Goal: Task Accomplishment & Management: Complete application form

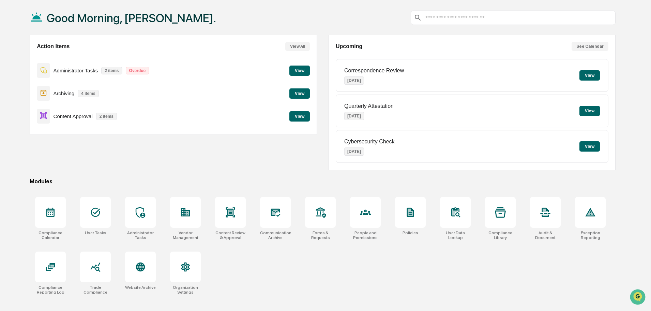
scroll to position [32, 0]
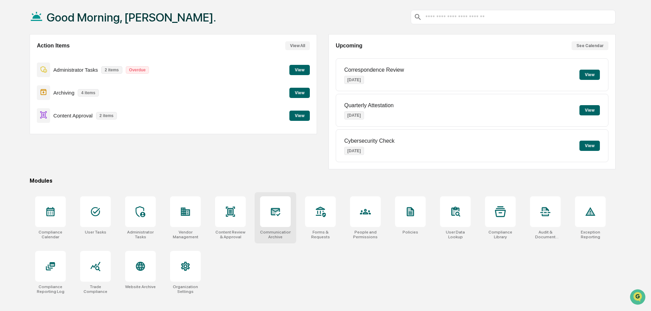
click at [283, 206] on div at bounding box center [275, 211] width 31 height 31
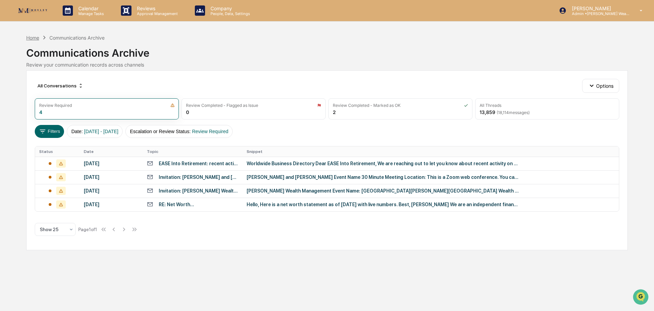
click at [34, 38] on div "Home" at bounding box center [32, 38] width 13 height 6
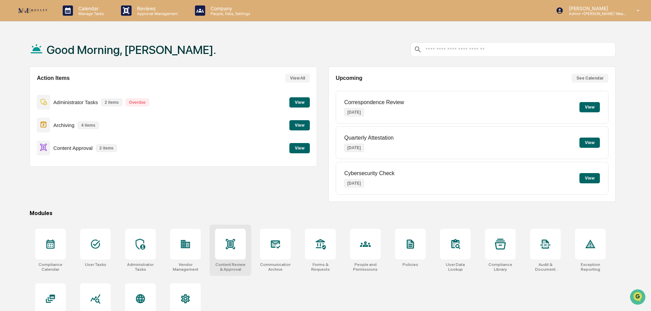
click at [231, 250] on div at bounding box center [230, 243] width 31 height 31
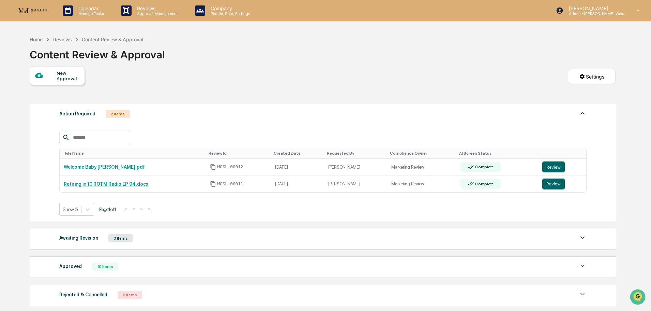
click at [60, 74] on div "New Approval" at bounding box center [68, 75] width 23 height 11
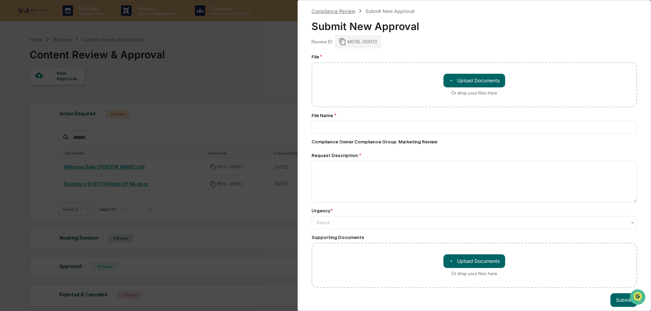
click at [335, 12] on div "Compliance Review" at bounding box center [334, 11] width 44 height 6
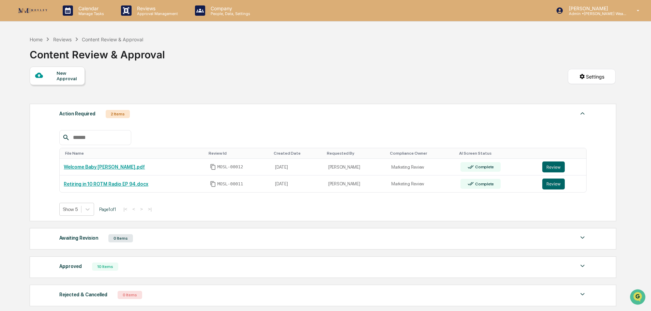
click at [66, 75] on div "New Approval" at bounding box center [68, 75] width 23 height 11
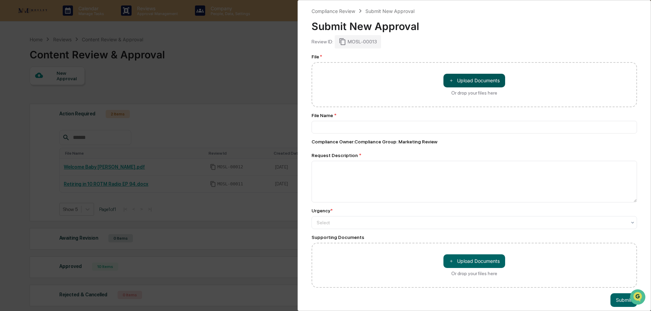
click at [479, 81] on button "＋ Upload Documents" at bounding box center [474, 81] width 62 height 14
type input "**********"
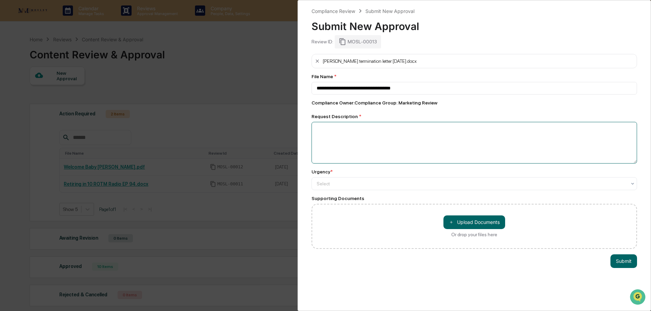
click at [366, 136] on textarea at bounding box center [475, 143] width 326 height 42
type textarea "**********"
click at [390, 186] on div "Select" at bounding box center [471, 184] width 317 height 10
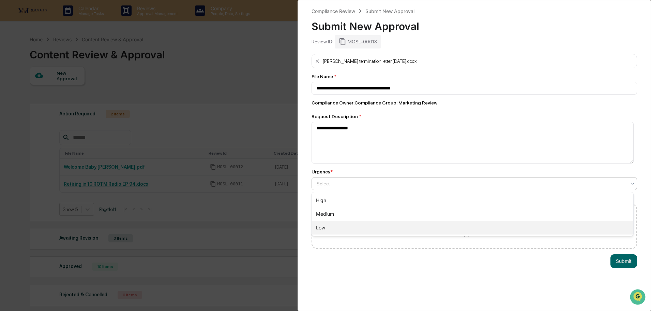
click at [383, 228] on div "Low" at bounding box center [472, 228] width 321 height 14
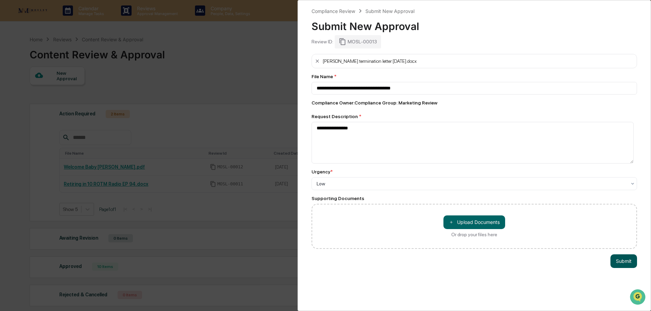
click at [621, 259] on button "Submit" at bounding box center [624, 261] width 27 height 14
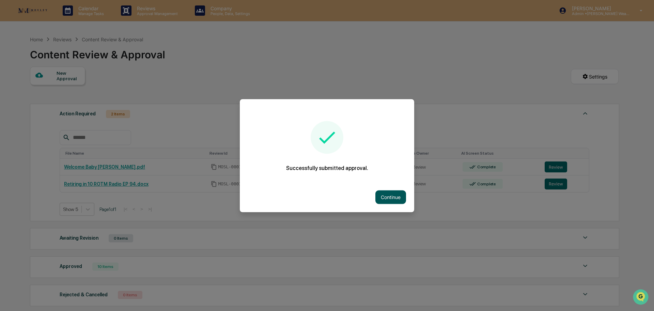
click at [395, 193] on button "Continue" at bounding box center [391, 197] width 31 height 14
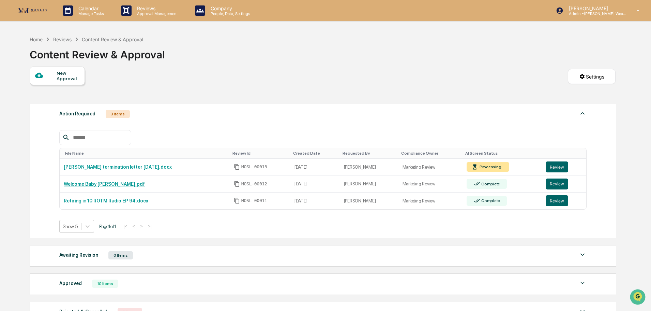
click at [57, 77] on div "New Approval" at bounding box center [68, 75] width 23 height 11
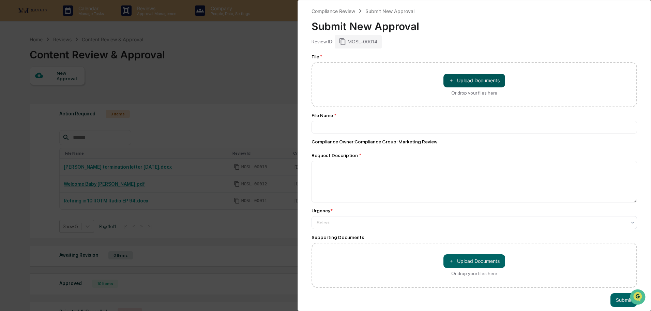
click at [469, 77] on button "＋ Upload Documents" at bounding box center [474, 81] width 62 height 14
type input "**********"
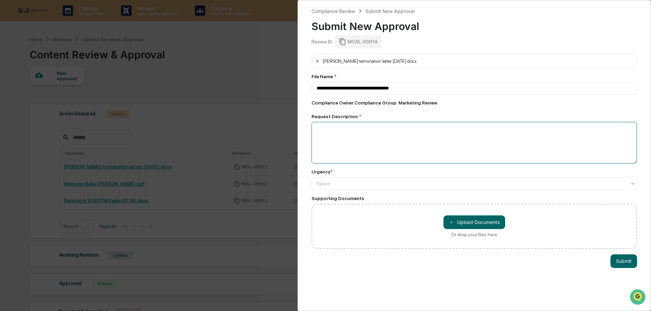
click at [338, 130] on textarea at bounding box center [475, 143] width 326 height 42
type textarea "**********"
click at [620, 259] on button "Submit" at bounding box center [624, 261] width 27 height 14
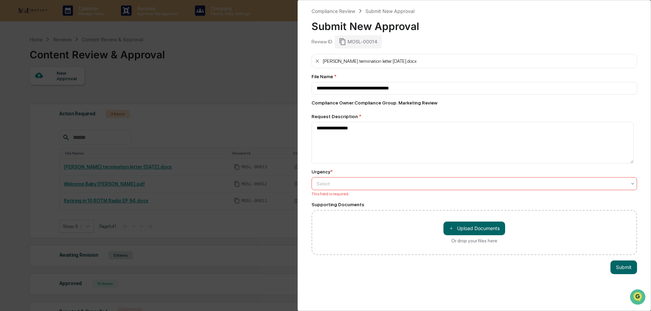
drag, startPoint x: 404, startPoint y: 174, endPoint x: 407, endPoint y: 180, distance: 6.4
click at [406, 177] on div "Urgency * Select This field is required." at bounding box center [475, 182] width 326 height 27
click at [409, 182] on div at bounding box center [472, 183] width 310 height 7
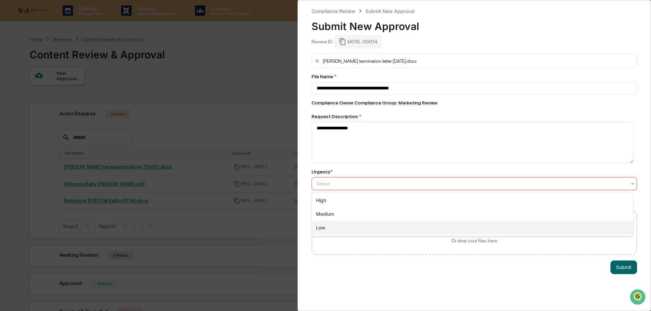
drag, startPoint x: 388, startPoint y: 229, endPoint x: 398, endPoint y: 228, distance: 9.9
click at [392, 229] on div "Low" at bounding box center [472, 228] width 321 height 14
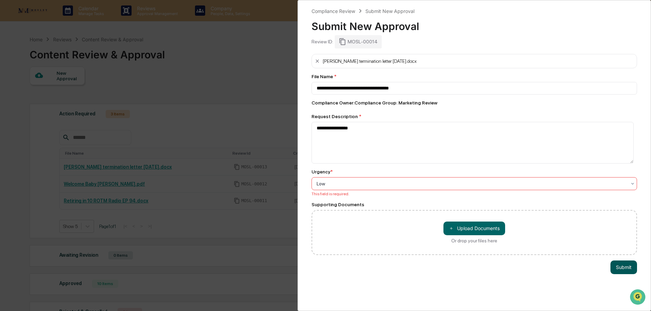
click at [619, 264] on button "Submit" at bounding box center [624, 267] width 27 height 14
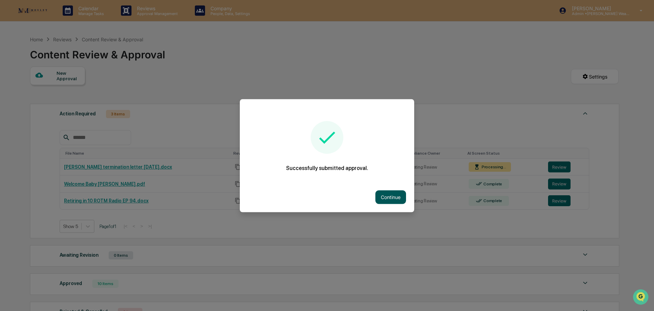
click at [398, 193] on button "Continue" at bounding box center [391, 197] width 31 height 14
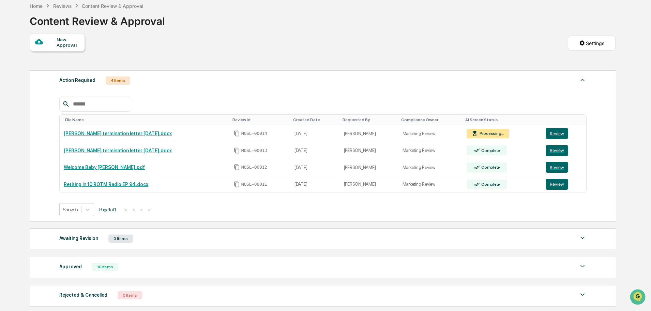
scroll to position [34, 0]
click at [101, 185] on link "Retiring in 10 ROTM Radio EP 94.docx" at bounding box center [106, 183] width 85 height 5
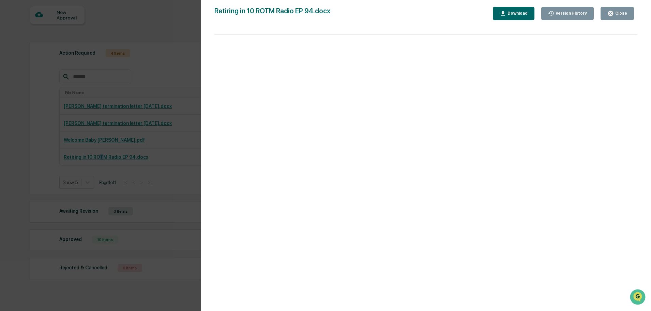
scroll to position [61, 0]
click at [619, 16] on div "Close" at bounding box center [617, 13] width 20 height 6
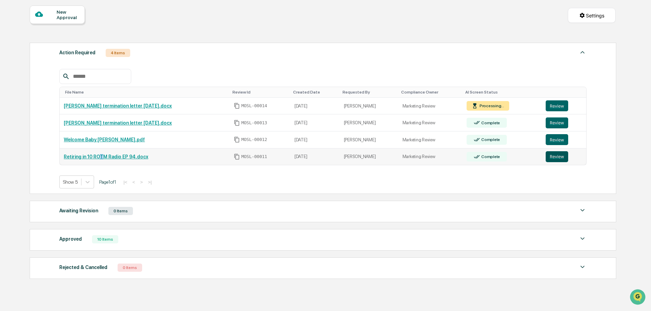
click at [554, 153] on button "Review" at bounding box center [557, 156] width 22 height 11
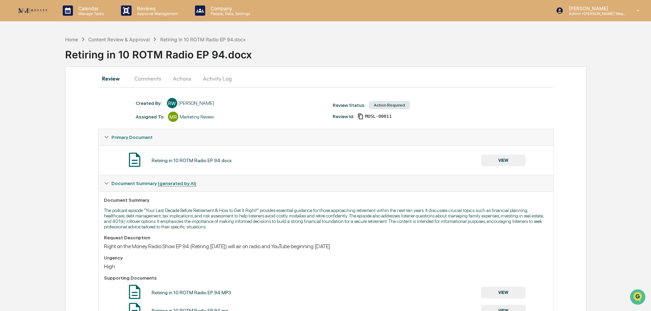
click at [178, 76] on button "Actions" at bounding box center [182, 78] width 31 height 16
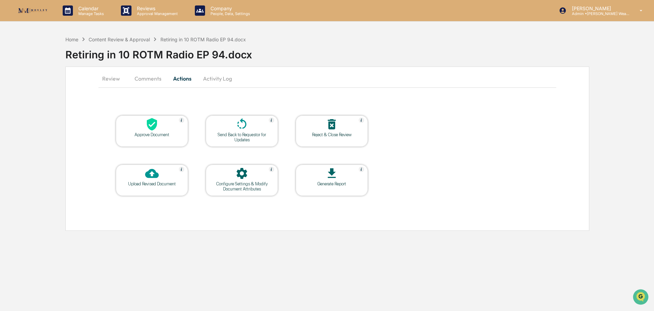
click at [146, 135] on div "Approve Document" at bounding box center [151, 134] width 61 height 5
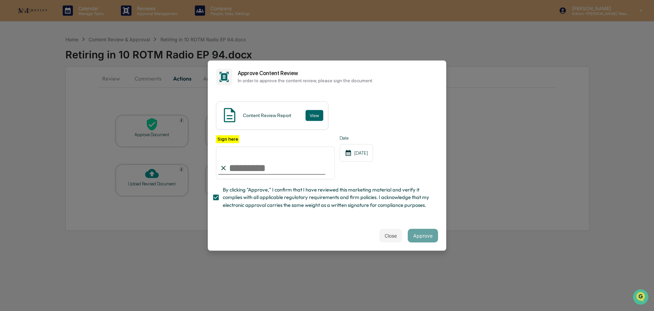
drag, startPoint x: 266, startPoint y: 167, endPoint x: 261, endPoint y: 165, distance: 4.9
click at [263, 165] on input "Sign here" at bounding box center [275, 162] width 119 height 33
type input "**********"
click at [309, 111] on button "View" at bounding box center [315, 115] width 18 height 11
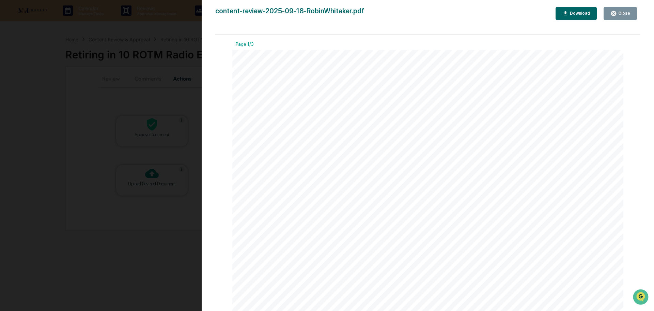
click at [620, 12] on div "Close" at bounding box center [623, 13] width 13 height 5
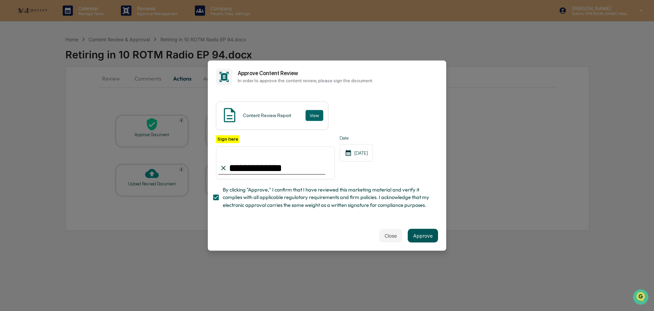
click at [420, 233] on button "Approve" at bounding box center [423, 235] width 30 height 14
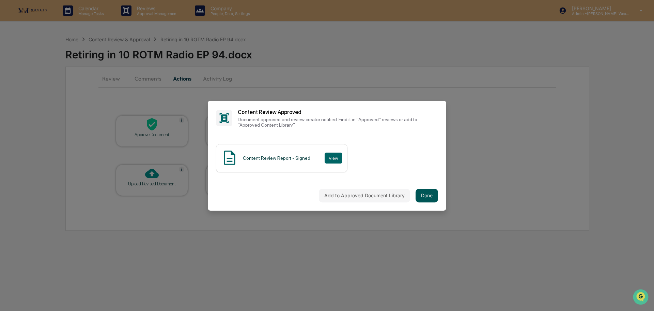
click at [421, 194] on button "Done" at bounding box center [427, 196] width 22 height 14
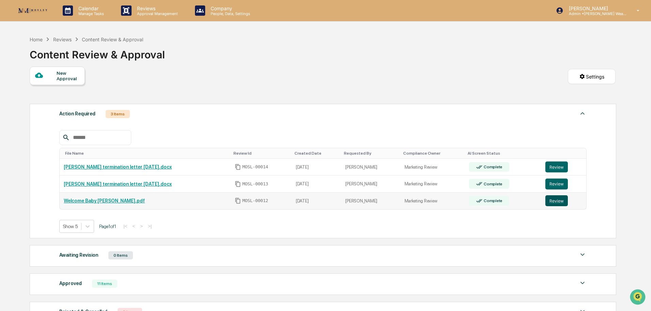
click at [551, 199] on button "Review" at bounding box center [556, 200] width 22 height 11
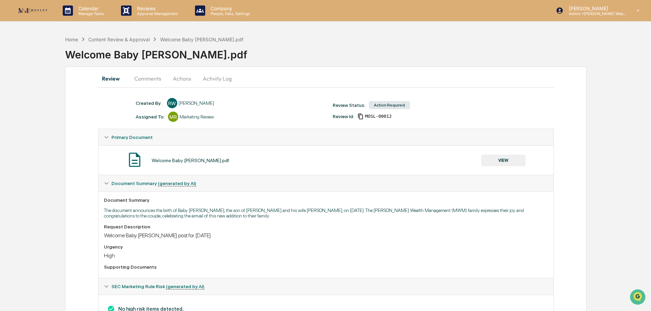
click at [180, 79] on button "Actions" at bounding box center [182, 78] width 31 height 16
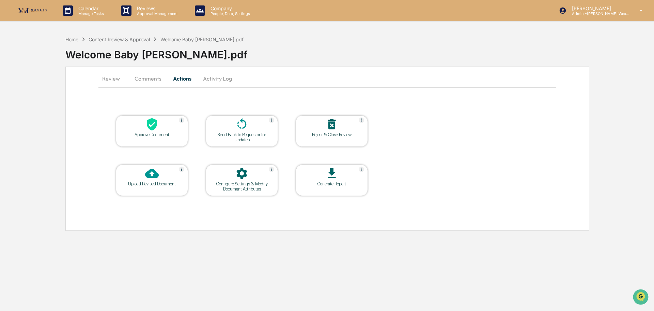
click at [150, 133] on div "Approve Document" at bounding box center [151, 134] width 61 height 5
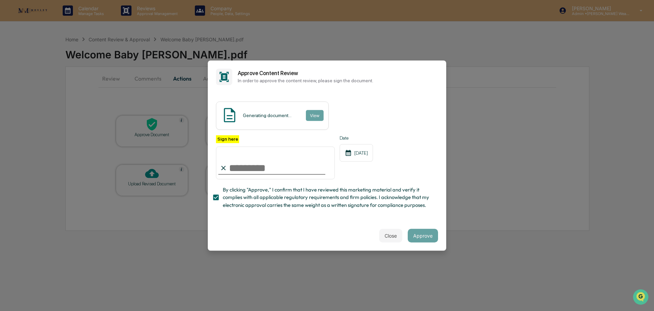
click at [244, 162] on input "Sign here" at bounding box center [275, 162] width 119 height 33
type input "**********"
click at [313, 115] on button "View" at bounding box center [315, 115] width 18 height 11
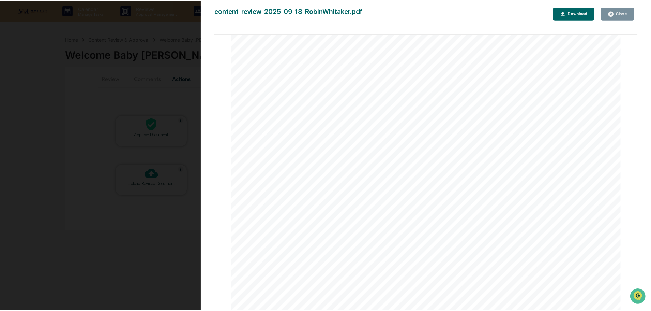
scroll to position [817, 0]
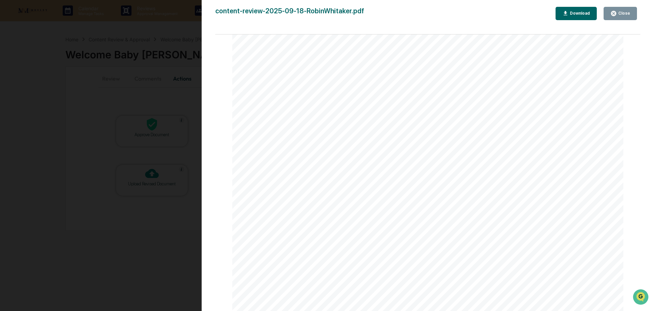
click at [617, 15] on icon "button" at bounding box center [614, 13] width 5 height 5
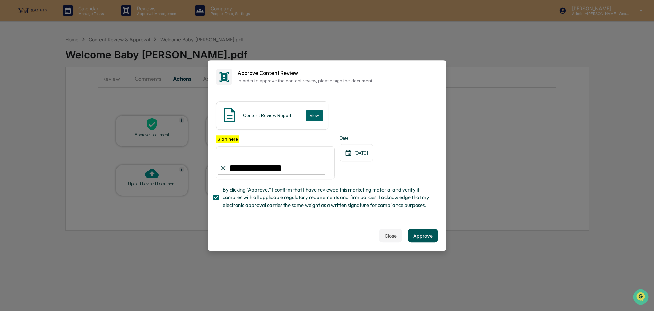
click at [430, 236] on button "Approve" at bounding box center [423, 235] width 30 height 14
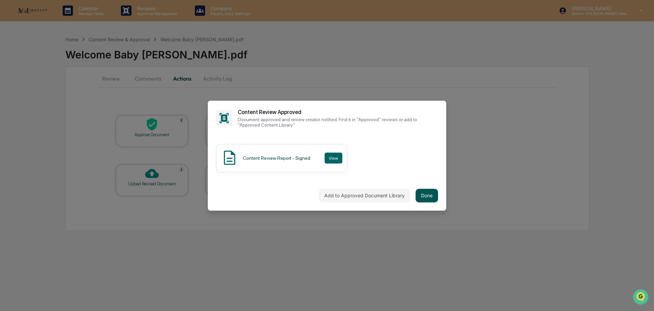
click at [423, 192] on button "Done" at bounding box center [427, 196] width 22 height 14
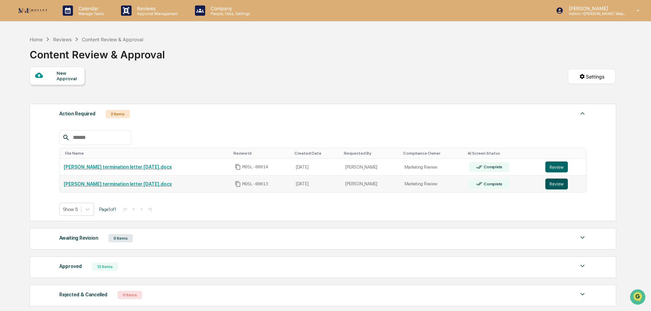
click at [550, 180] on button "Review" at bounding box center [556, 183] width 22 height 11
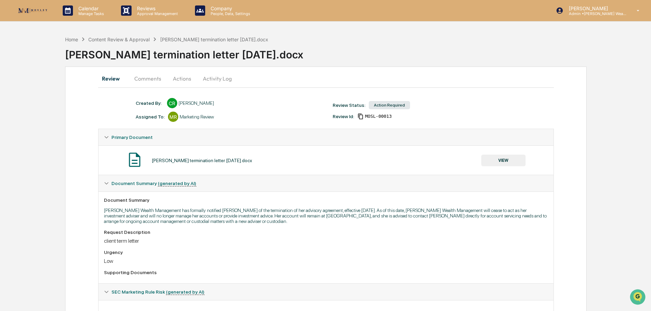
click at [181, 78] on button "Actions" at bounding box center [182, 78] width 31 height 16
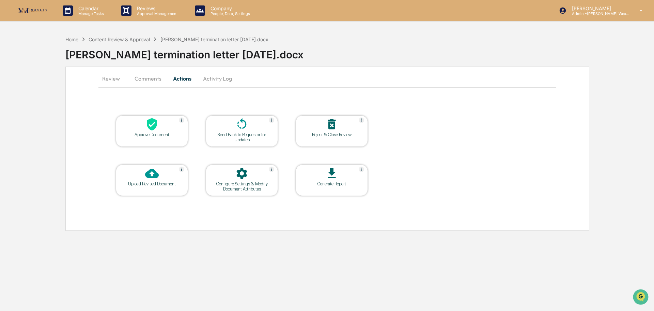
click at [140, 134] on div "Approve Document" at bounding box center [151, 134] width 61 height 5
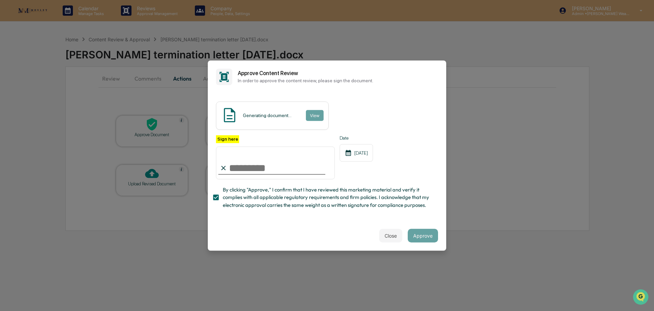
click at [244, 166] on input "Sign here" at bounding box center [275, 162] width 119 height 33
type input "**********"
click at [313, 110] on button "View" at bounding box center [315, 115] width 18 height 11
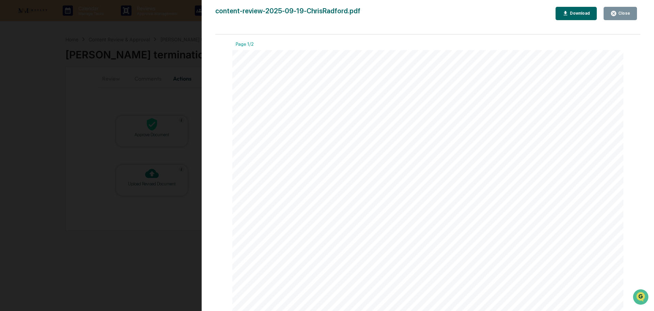
drag, startPoint x: 620, startPoint y: 10, endPoint x: 582, endPoint y: 60, distance: 62.6
click at [619, 11] on button "Close" at bounding box center [620, 13] width 33 height 13
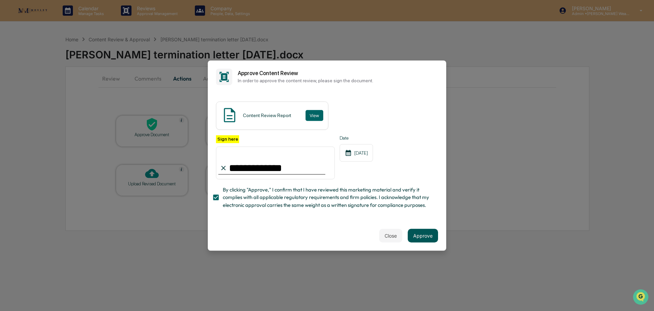
click at [420, 236] on button "Approve" at bounding box center [423, 235] width 30 height 14
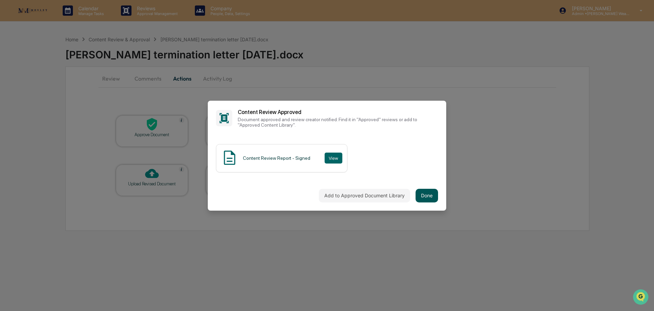
click at [426, 196] on button "Done" at bounding box center [427, 196] width 22 height 14
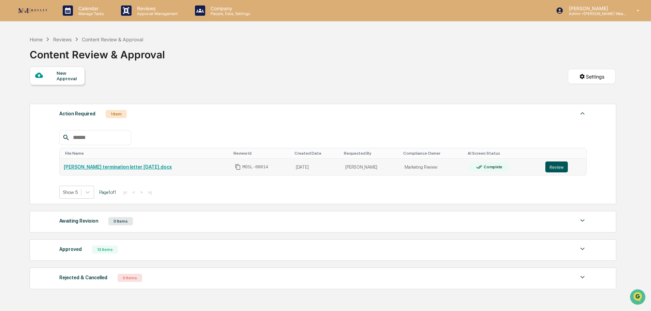
click at [548, 169] on button "Review" at bounding box center [556, 166] width 22 height 11
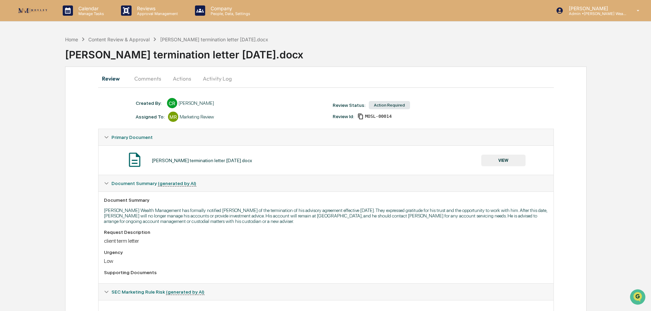
click at [186, 76] on button "Actions" at bounding box center [182, 78] width 31 height 16
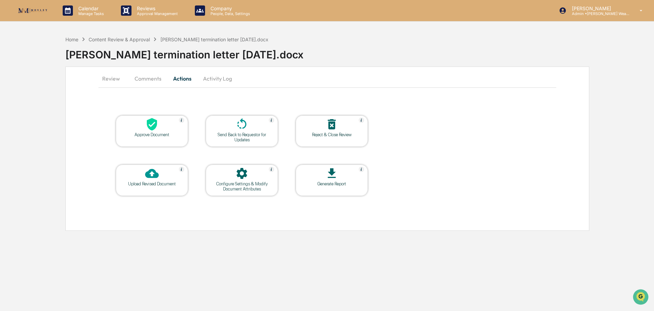
click at [167, 125] on div at bounding box center [152, 124] width 68 height 15
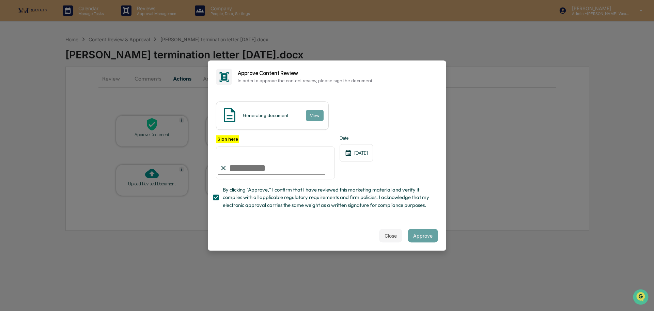
click at [249, 167] on input "Sign here" at bounding box center [275, 162] width 119 height 33
type input "**********"
click at [311, 115] on button "View" at bounding box center [315, 115] width 18 height 11
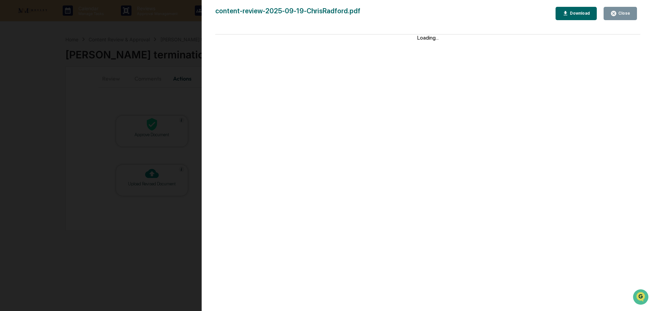
click at [614, 16] on icon "button" at bounding box center [614, 13] width 6 height 6
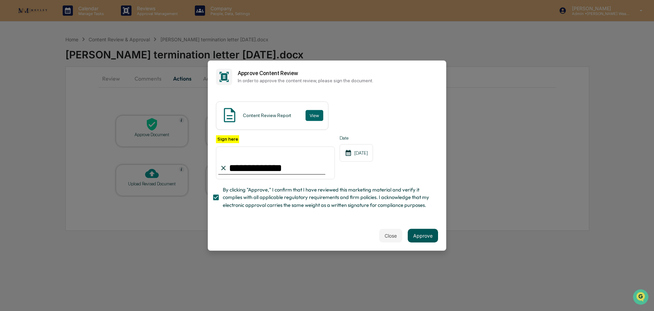
click at [431, 232] on button "Approve" at bounding box center [423, 235] width 30 height 14
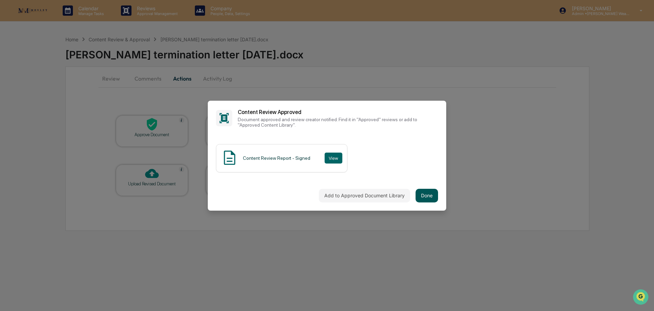
click at [422, 190] on button "Done" at bounding box center [427, 196] width 22 height 14
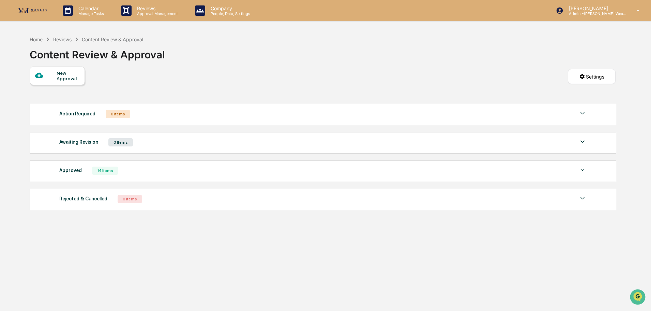
click at [25, 10] on img at bounding box center [32, 10] width 33 height 9
